Goal: Register for event/course

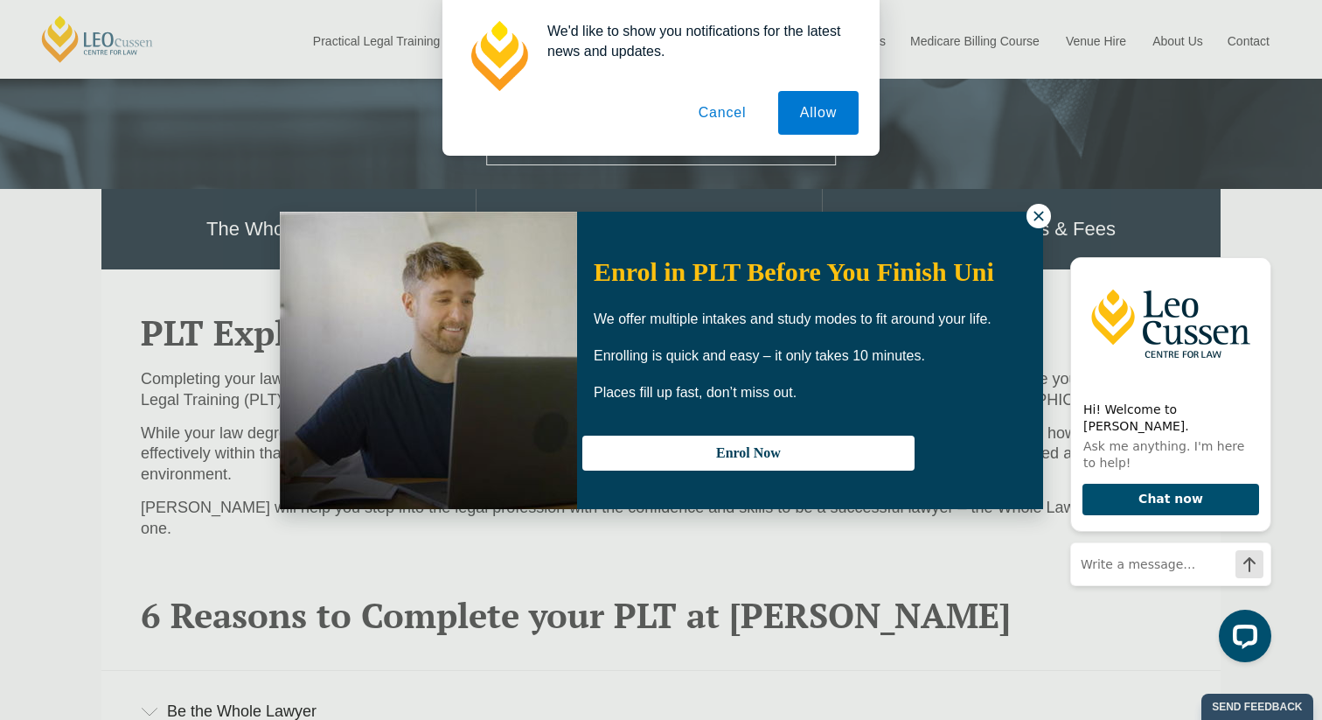
click at [1043, 220] on icon at bounding box center [1039, 216] width 16 height 16
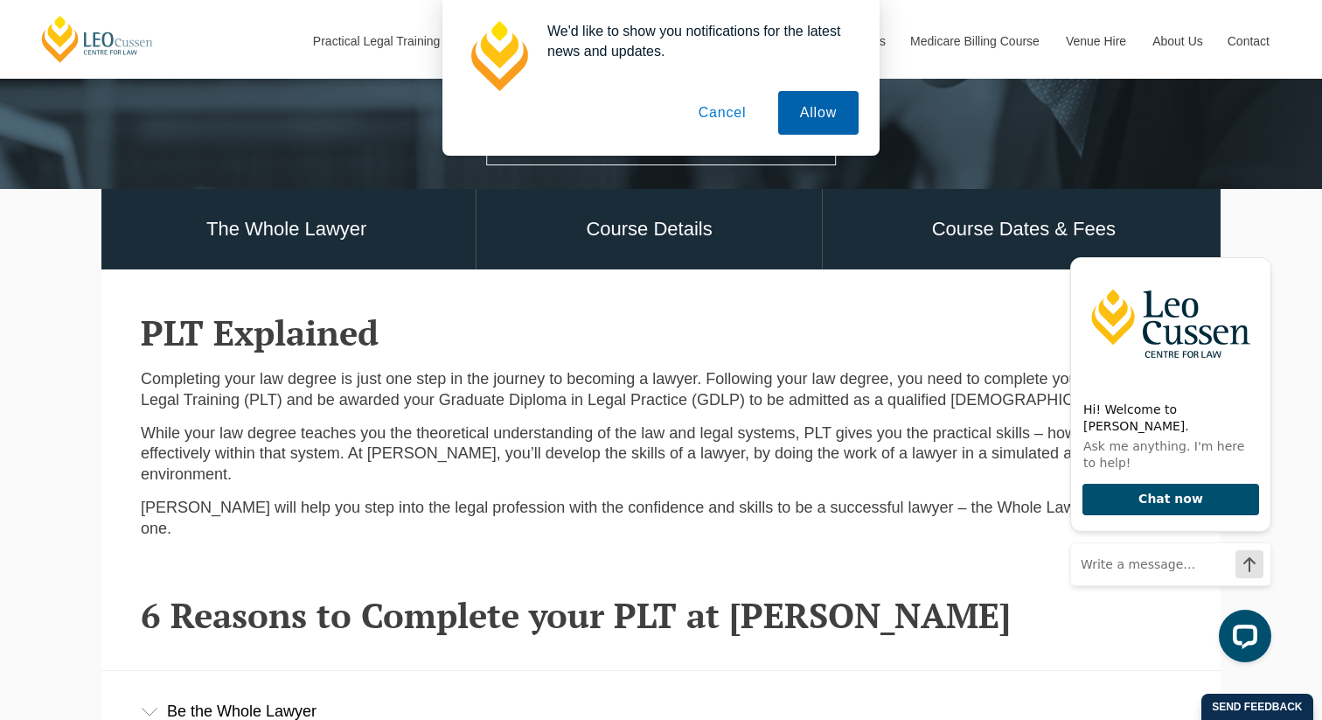
click at [807, 113] on button "Allow" at bounding box center [818, 113] width 80 height 44
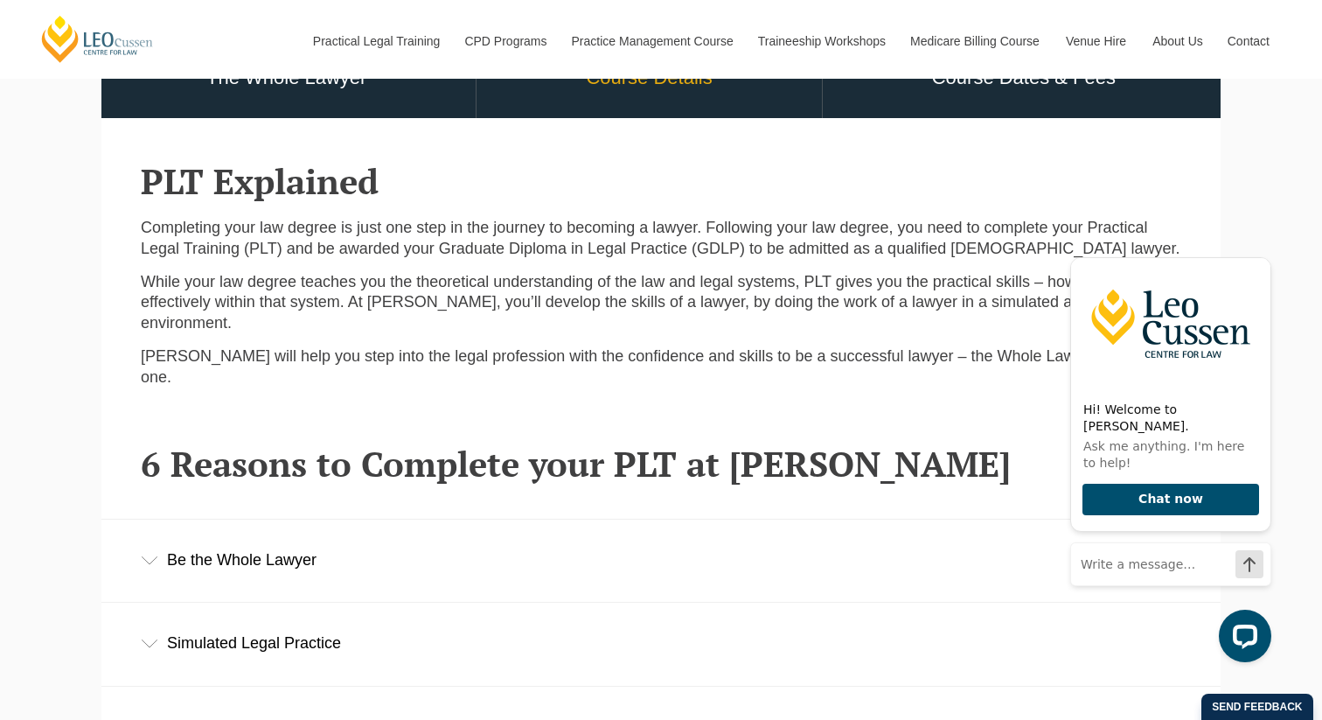
scroll to position [505, 0]
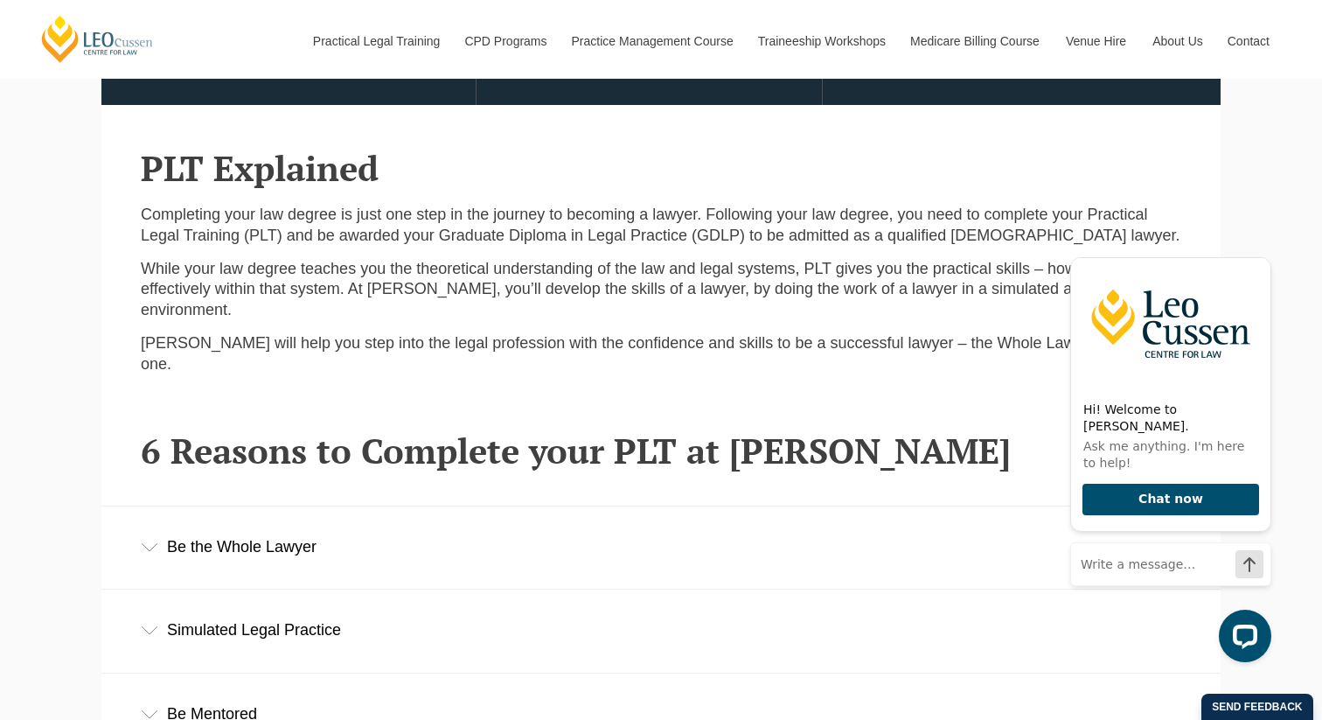
click at [311, 511] on div "Be the Whole Lawyer" at bounding box center [660, 546] width 1119 height 81
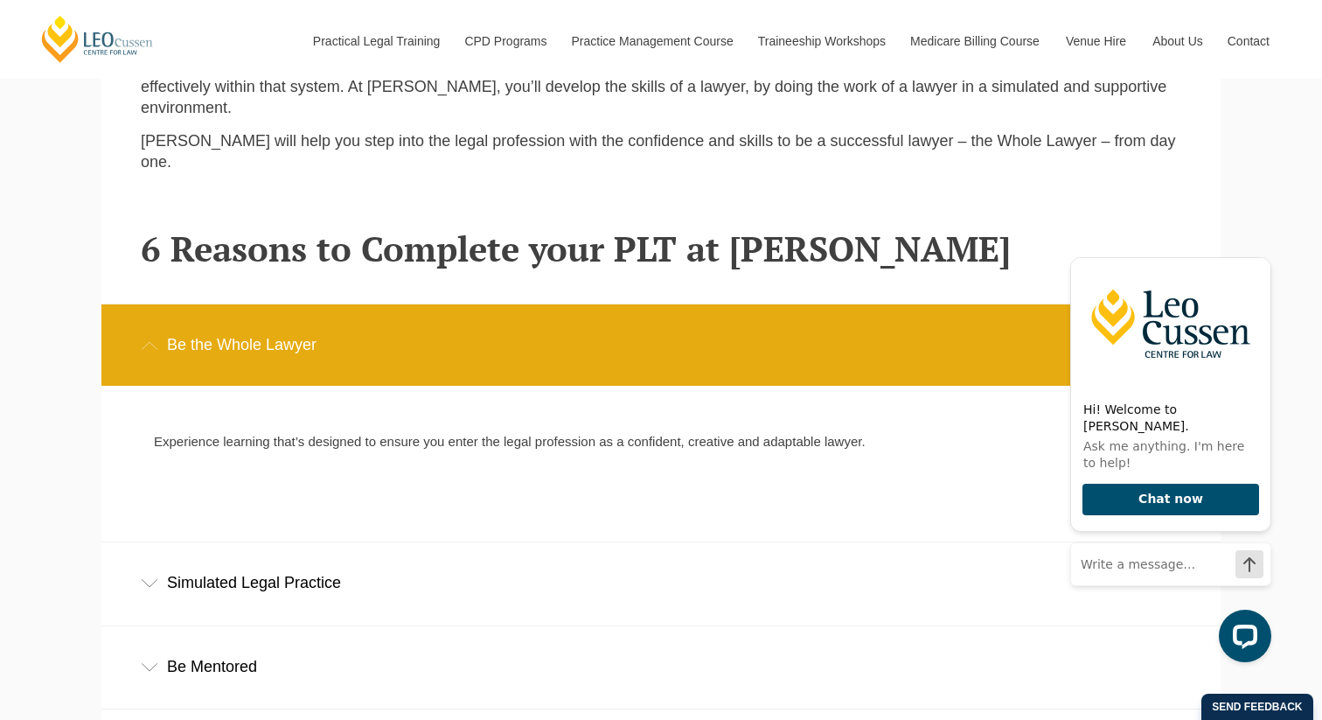
scroll to position [836, 0]
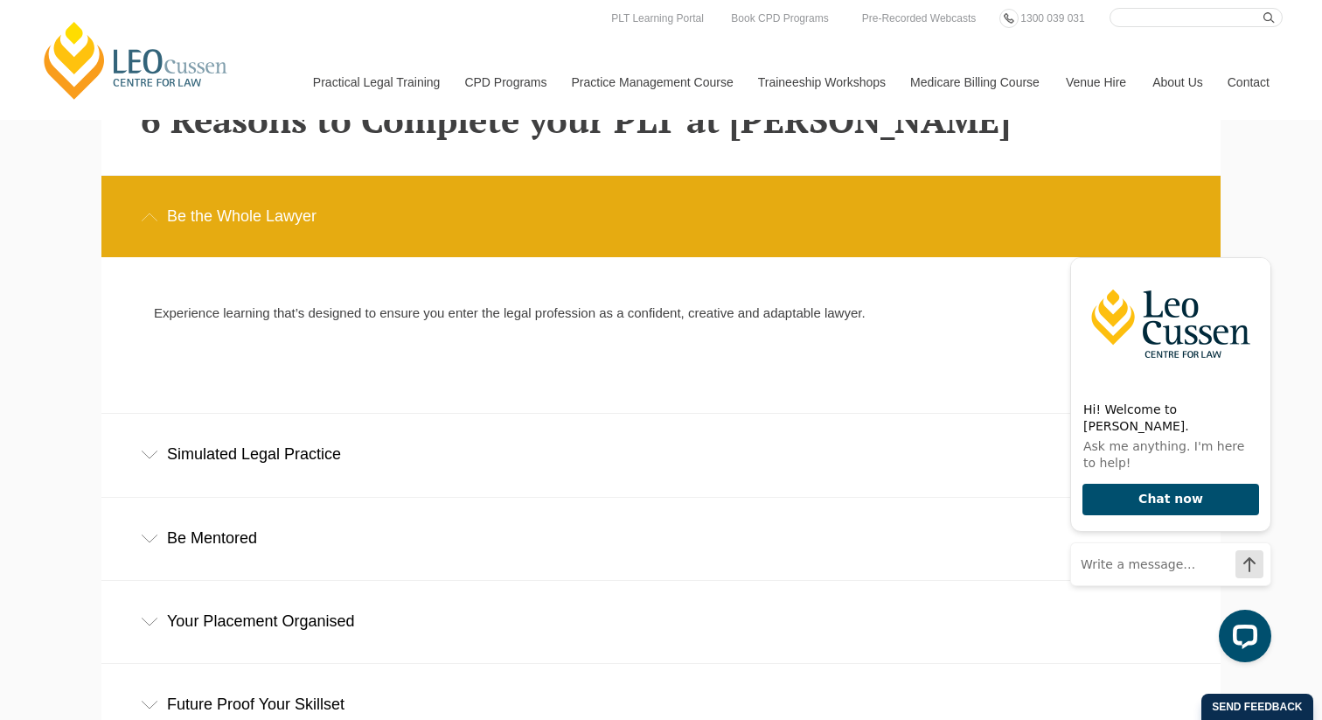
click at [289, 176] on div "Be the Whole Lawyer" at bounding box center [660, 216] width 1119 height 81
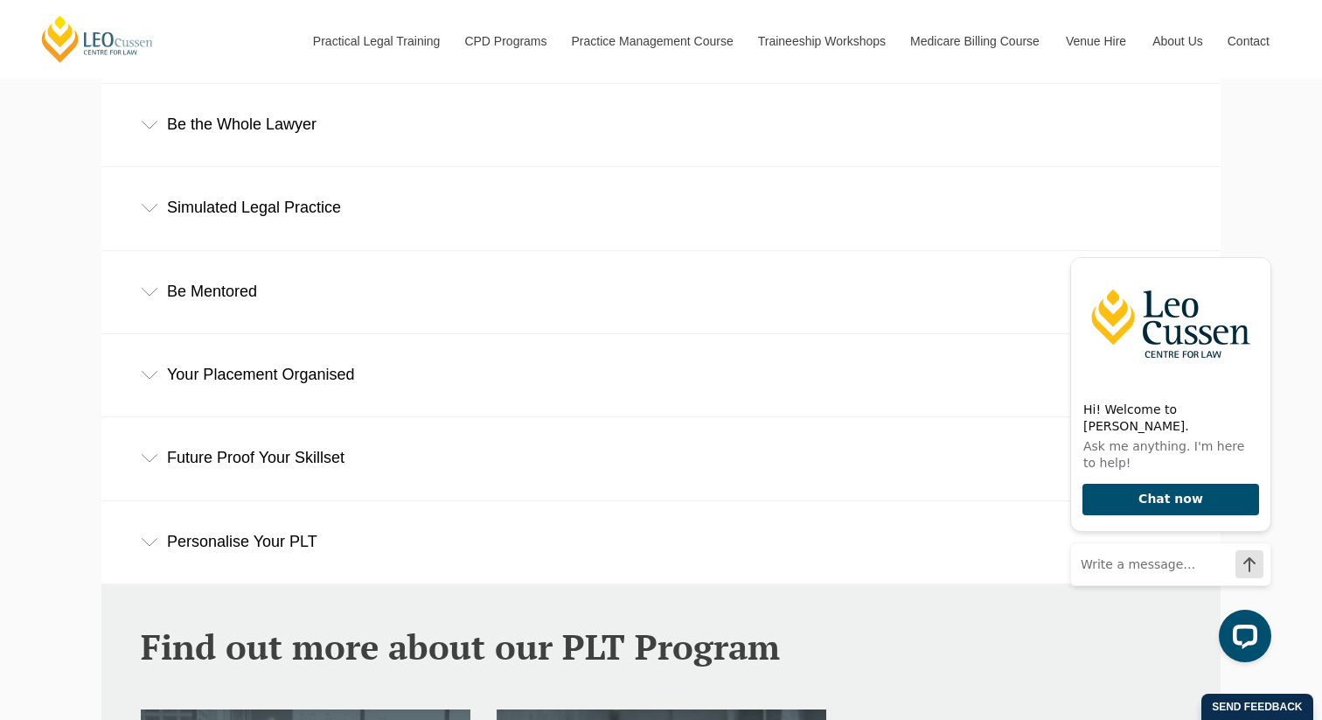
scroll to position [928, 0]
click at [267, 347] on div "Your Placement Organised" at bounding box center [660, 373] width 1119 height 81
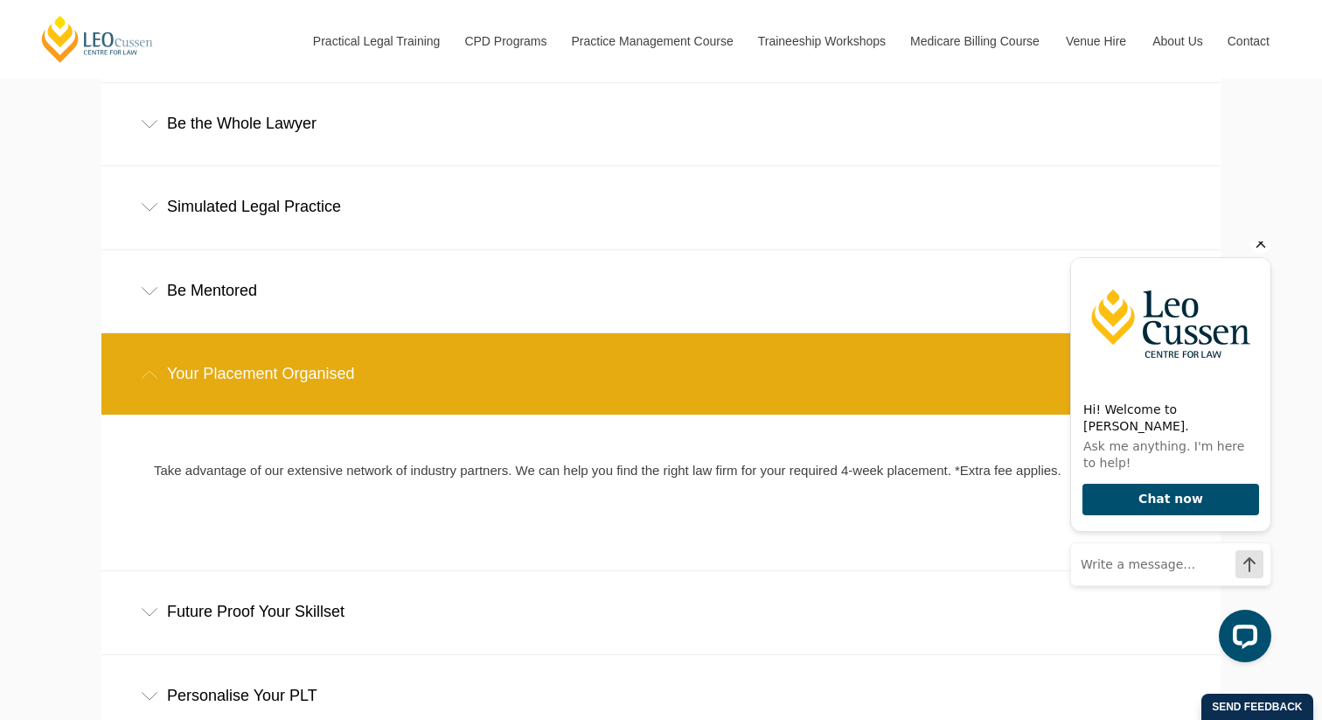
click at [1262, 254] on icon "Hide greeting" at bounding box center [1260, 243] width 21 height 21
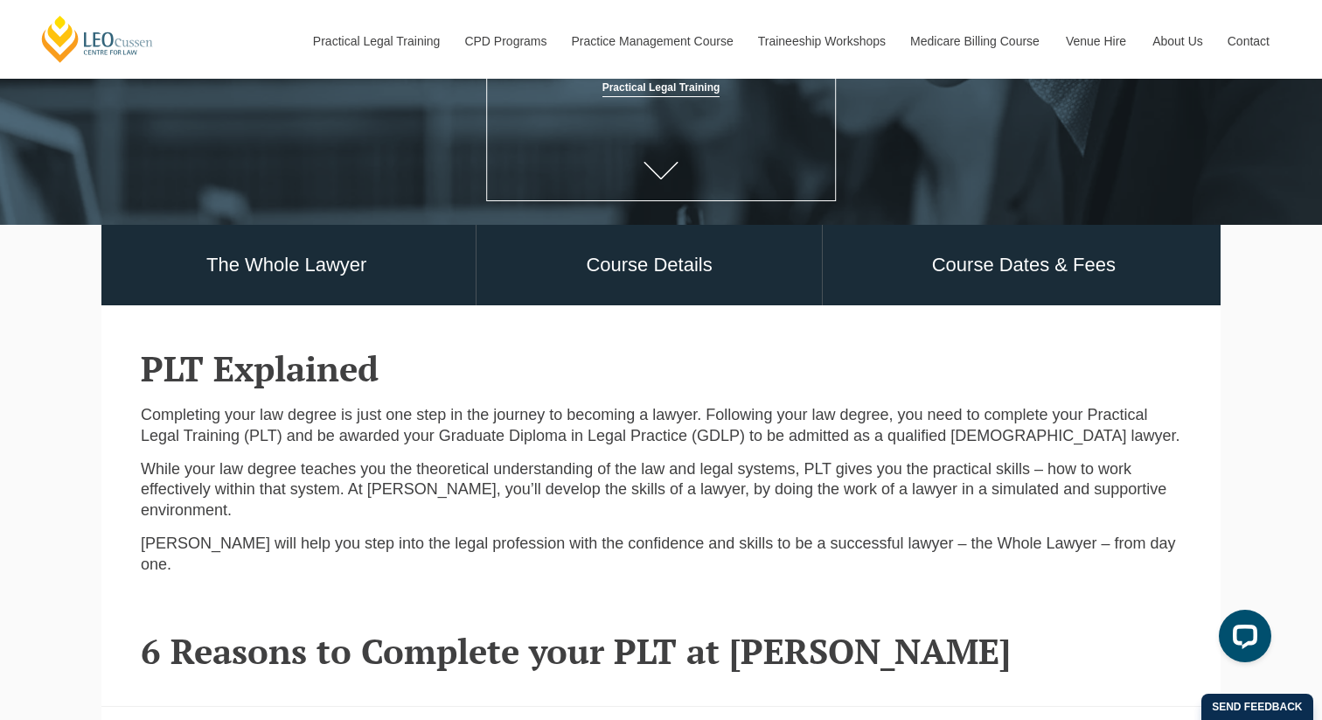
scroll to position [108, 0]
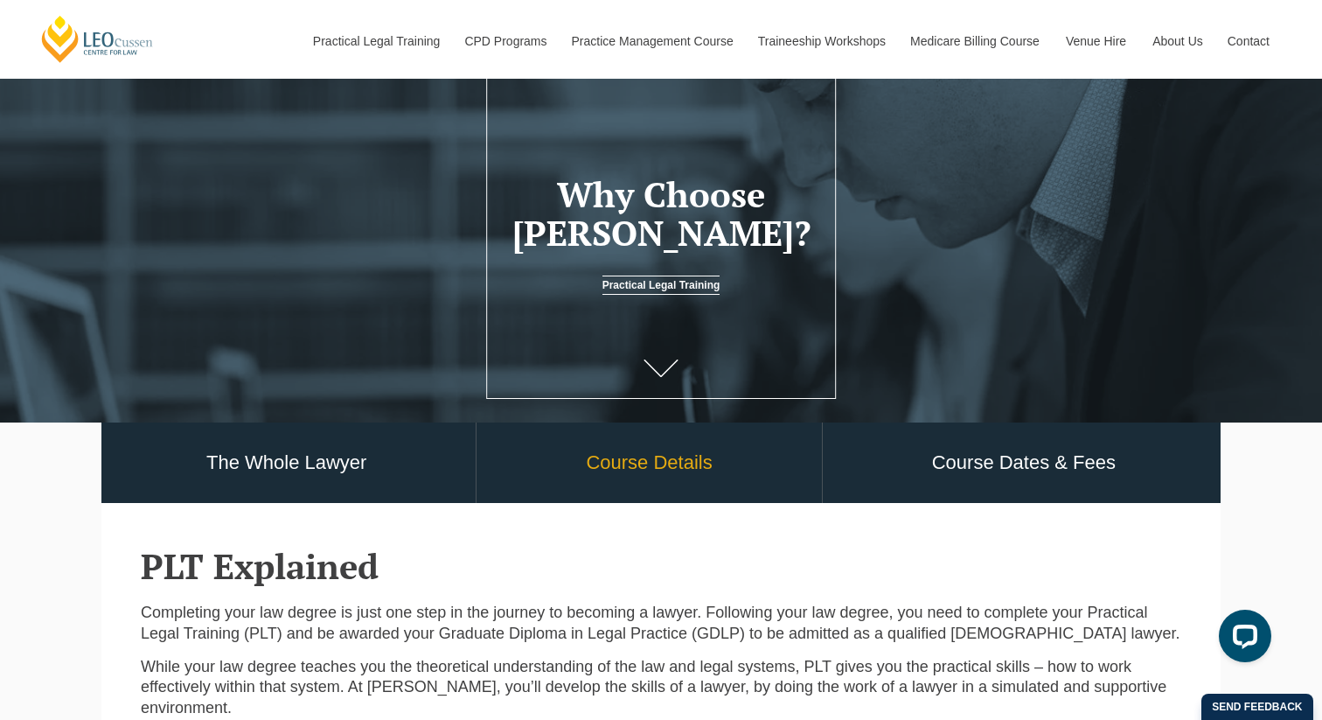
click at [732, 431] on link "Course Details" at bounding box center [648, 462] width 344 height 81
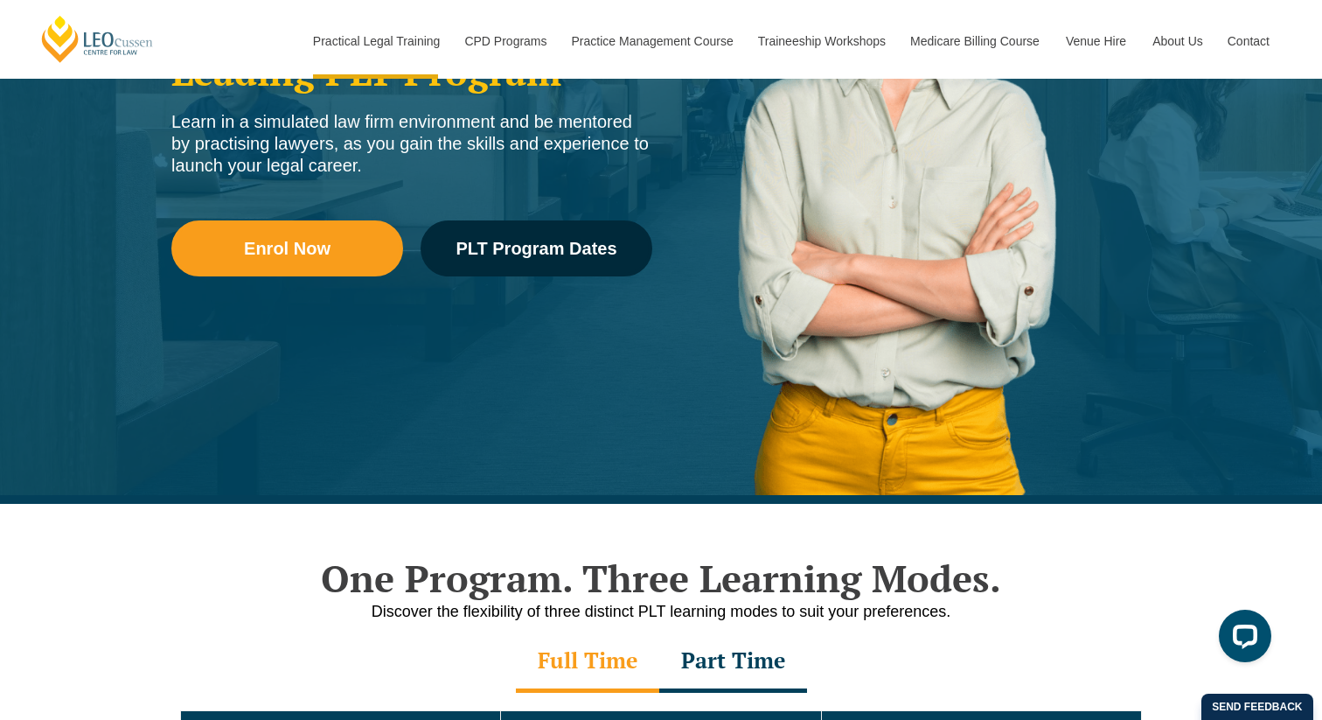
scroll to position [167, 0]
